Goal: Check status: Check status

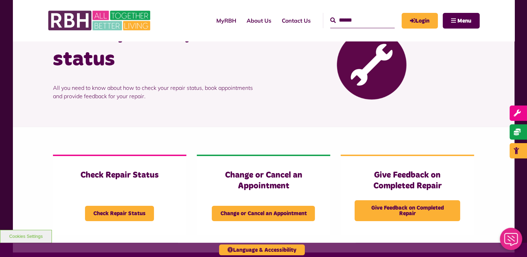
scroll to position [86, 0]
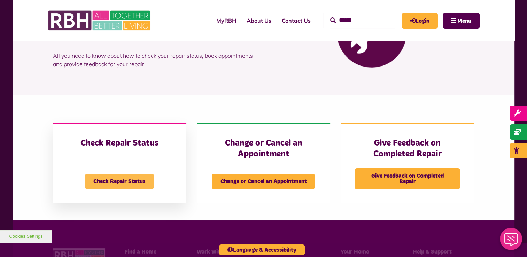
click at [103, 179] on span "Check Repair Status" at bounding box center [119, 181] width 69 height 15
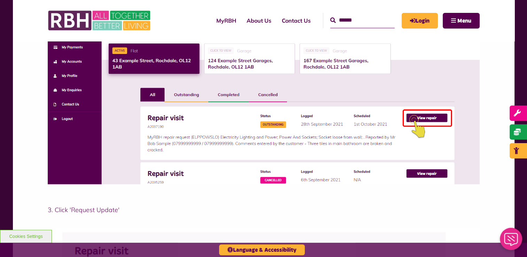
scroll to position [276, 0]
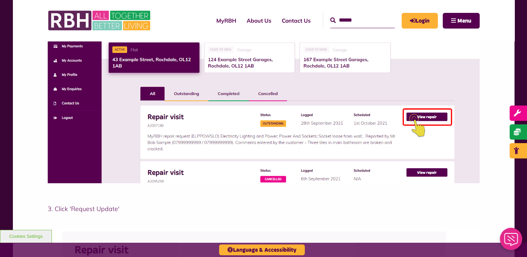
click at [429, 116] on img at bounding box center [264, 79] width 432 height 207
click at [412, 119] on img at bounding box center [264, 79] width 432 height 207
click at [413, 117] on img at bounding box center [264, 79] width 432 height 207
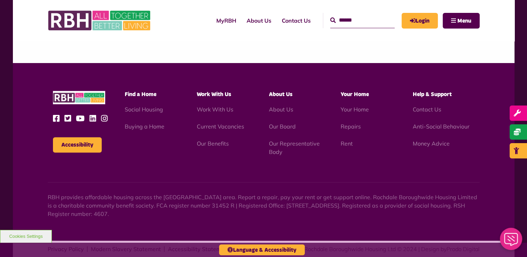
scroll to position [697, 0]
